Goal: Task Accomplishment & Management: Use online tool/utility

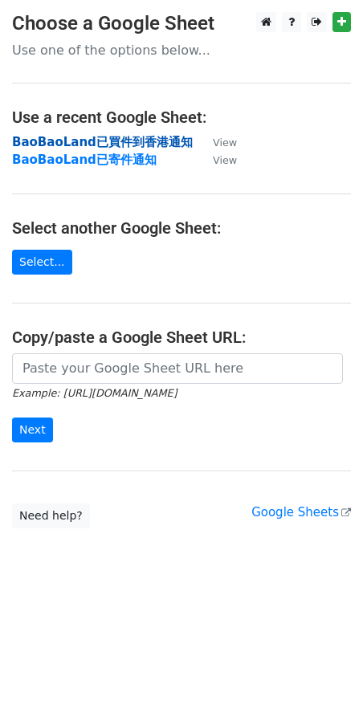
click at [146, 140] on strong "BaoBaoLand已買件到香港通知" at bounding box center [102, 142] width 181 height 14
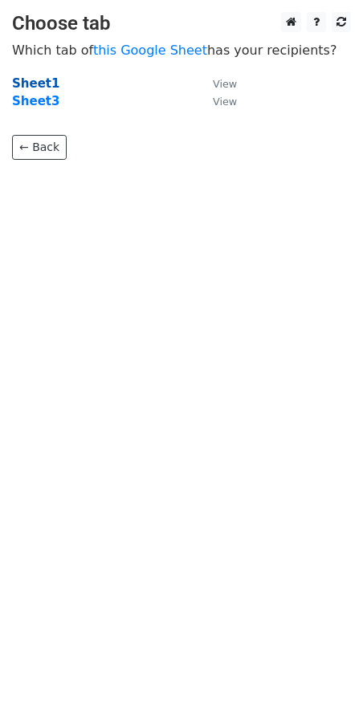
click at [15, 86] on strong "Sheet1" at bounding box center [35, 83] width 47 height 14
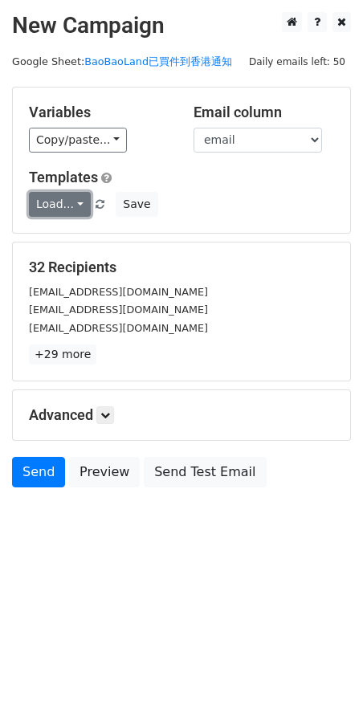
click at [74, 210] on link "Load..." at bounding box center [60, 204] width 62 height 25
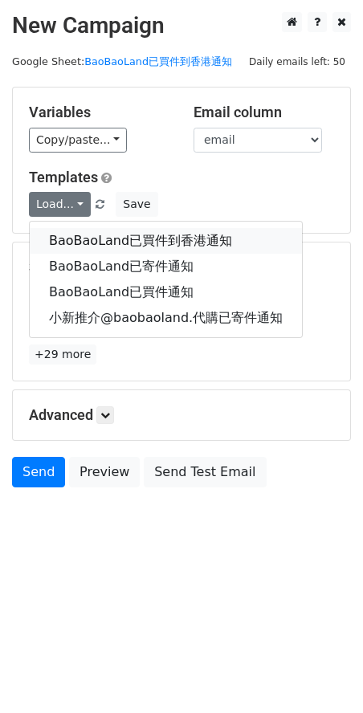
click at [93, 238] on link "BaoBaoLand已買件到香港通知" at bounding box center [166, 241] width 272 height 26
